Goal: Information Seeking & Learning: Learn about a topic

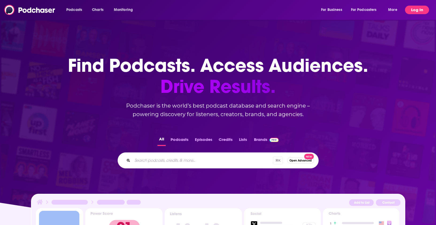
click at [416, 7] on button "Log In" at bounding box center [417, 10] width 24 height 9
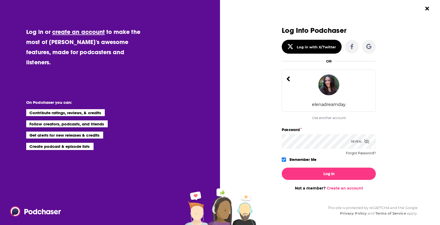
click at [332, 95] on div "elenadreamday" at bounding box center [329, 91] width 94 height 42
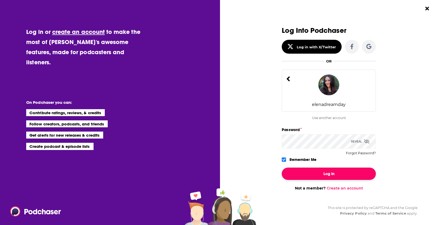
click at [350, 177] on button "Log In" at bounding box center [329, 174] width 94 height 12
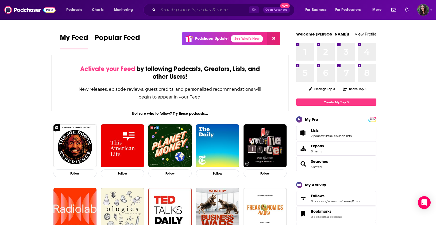
click at [203, 13] on input "Search podcasts, credits, & more..." at bounding box center [203, 10] width 91 height 9
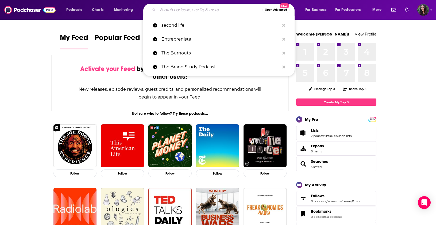
paste input "[DEMOGRAPHIC_DATA] Founder World"
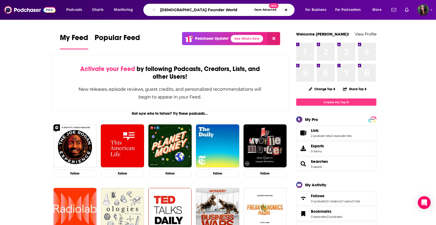
type input "[DEMOGRAPHIC_DATA] Founder World"
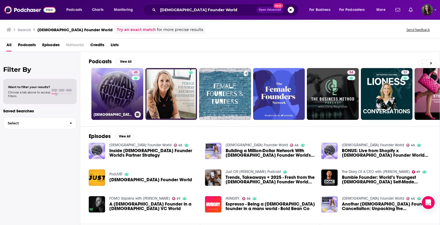
click at [114, 103] on link "45 [DEMOGRAPHIC_DATA] Founder World" at bounding box center [117, 94] width 52 height 52
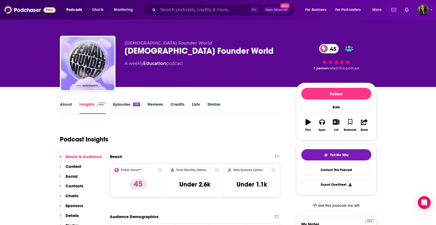
click at [124, 108] on link "Episodes 250" at bounding box center [126, 108] width 27 height 12
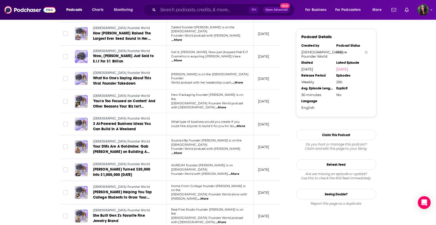
scroll to position [485, 0]
